Goal: Use online tool/utility: Utilize a website feature to perform a specific function

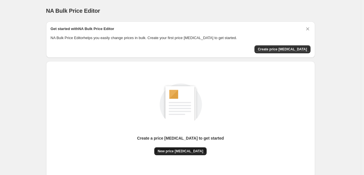
click at [178, 151] on span "New price [MEDICAL_DATA]" at bounding box center [181, 151] width 46 height 5
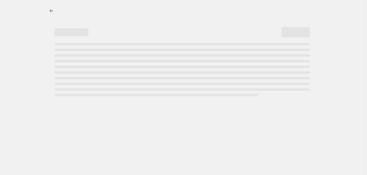
select select "percentage"
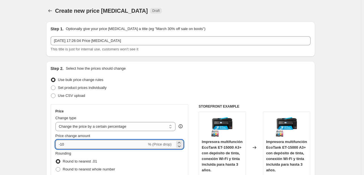
click at [115, 145] on input "-10" at bounding box center [100, 144] width 91 height 9
type input "-1"
type input "-30"
click at [171, 79] on div "Use bulk price change rules" at bounding box center [181, 80] width 260 height 8
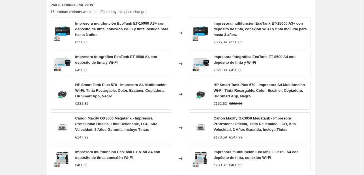
scroll to position [416, 0]
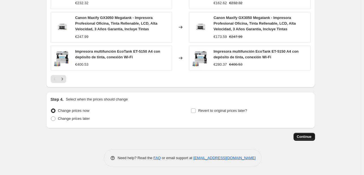
click at [304, 137] on span "Continue" at bounding box center [304, 136] width 15 height 5
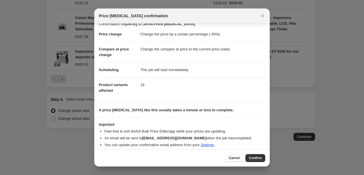
scroll to position [11, 0]
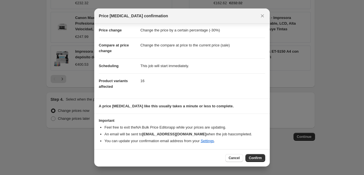
click at [258, 162] on div "Cancel Confirm" at bounding box center [181, 157] width 175 height 17
click at [256, 160] on span "Confirm" at bounding box center [255, 158] width 13 height 5
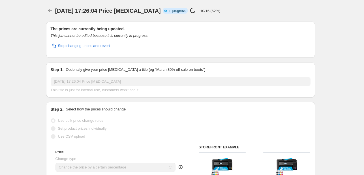
select select "percentage"
